Goal: Transaction & Acquisition: Purchase product/service

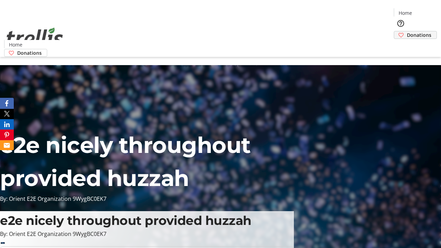
click at [406, 31] on span "Donations" at bounding box center [418, 34] width 24 height 7
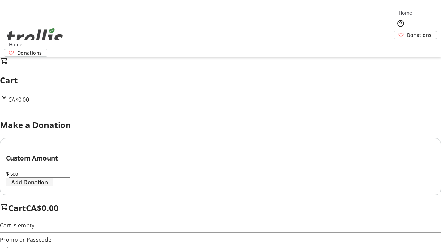
type input "500"
click at [48, 186] on span "Add Donation" at bounding box center [29, 182] width 36 height 8
